Goal: Use online tool/utility: Use online tool/utility

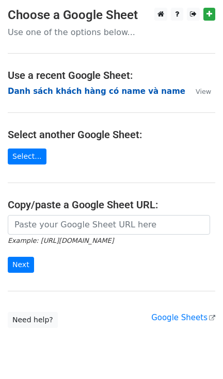
click at [44, 91] on strong "Danh sách khách hàng có name và name" at bounding box center [96, 91] width 177 height 9
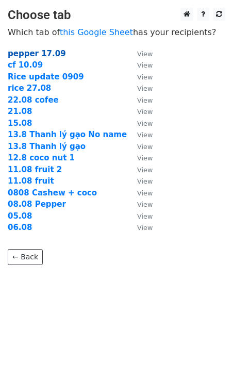
click at [29, 50] on strong "pepper 17.09" at bounding box center [37, 53] width 58 height 9
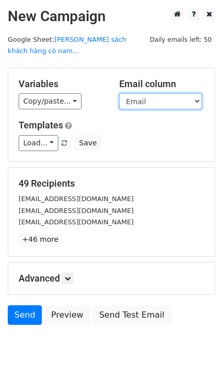
click at [133, 93] on select "FirstName Email" at bounding box center [160, 101] width 83 height 16
